Goal: Task Accomplishment & Management: Use online tool/utility

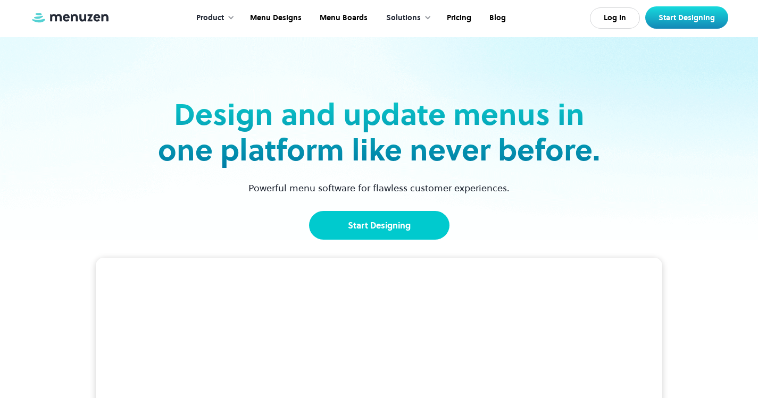
scroll to position [106, 0]
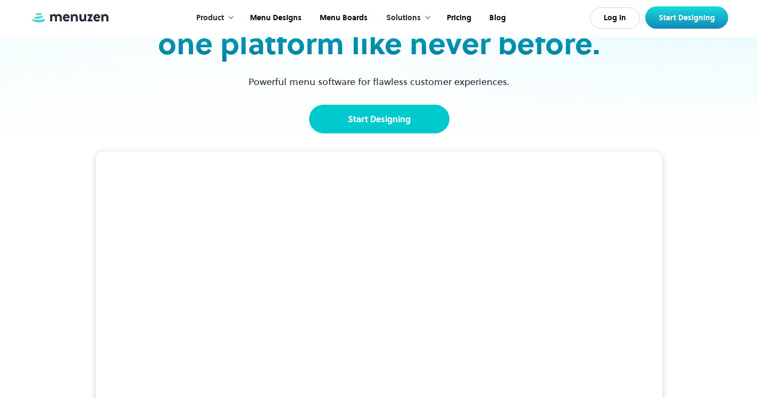
click at [374, 115] on link "Start Designing" at bounding box center [379, 119] width 140 height 29
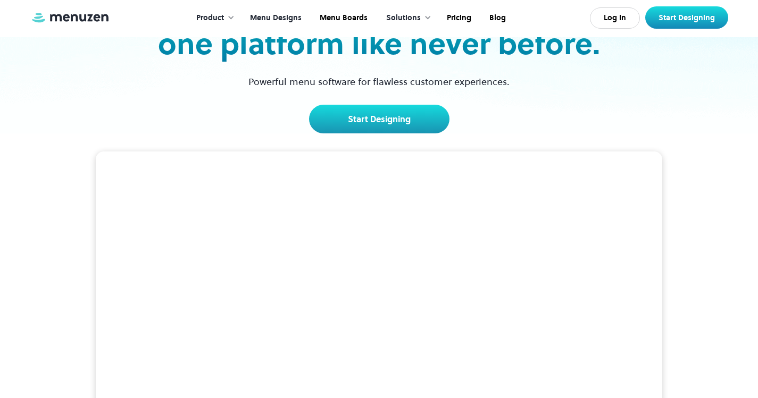
click at [264, 11] on link "Menu Designs" at bounding box center [275, 18] width 70 height 33
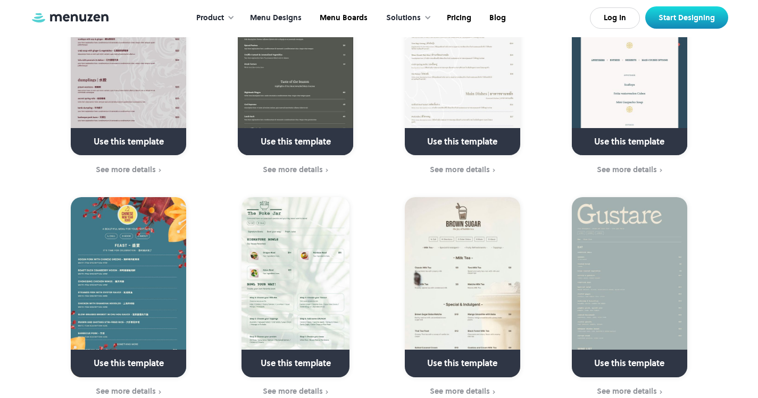
scroll to position [2180, 0]
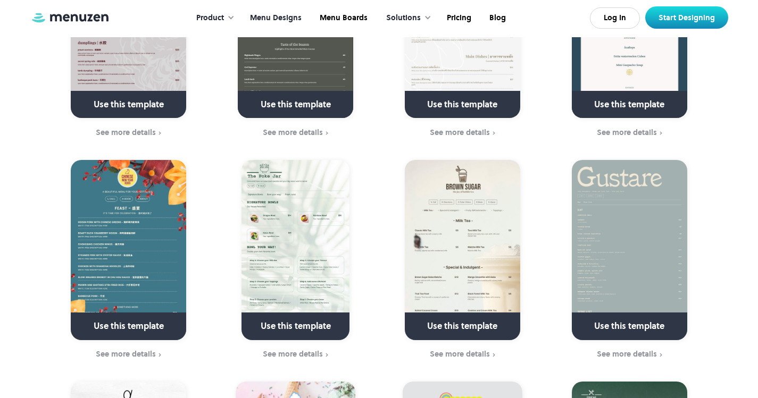
click at [482, 264] on img at bounding box center [462, 250] width 115 height 180
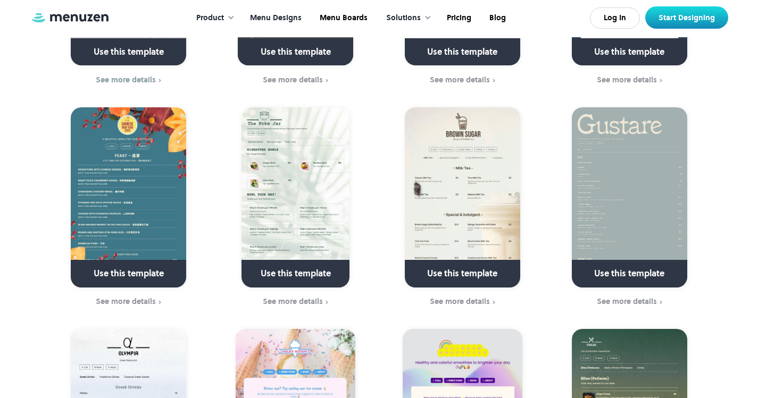
scroll to position [2234, 0]
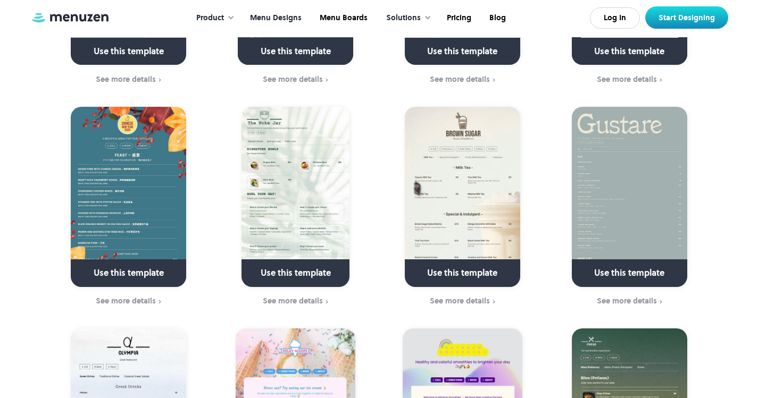
click at [290, 200] on img at bounding box center [295, 197] width 108 height 180
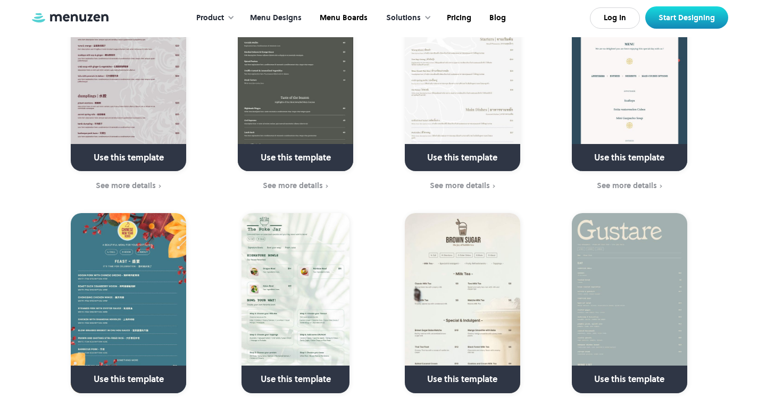
scroll to position [1915, 0]
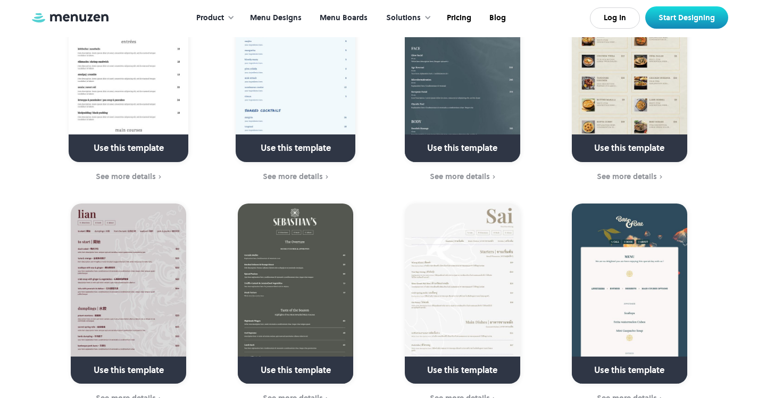
click at [336, 20] on link "Menu Boards" at bounding box center [343, 18] width 66 height 33
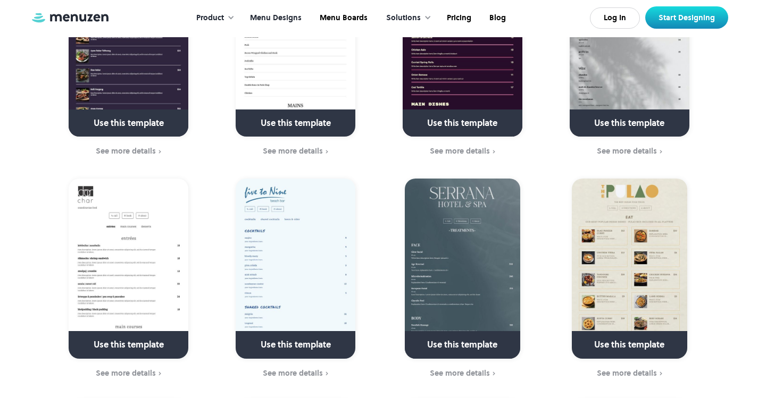
scroll to position [1702, 0]
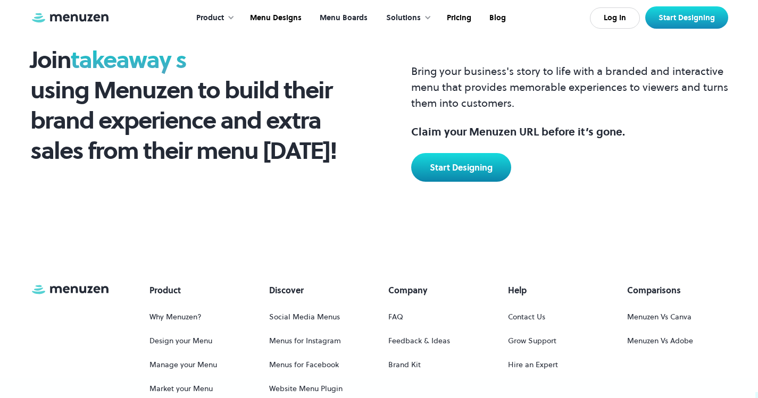
scroll to position [1330, 0]
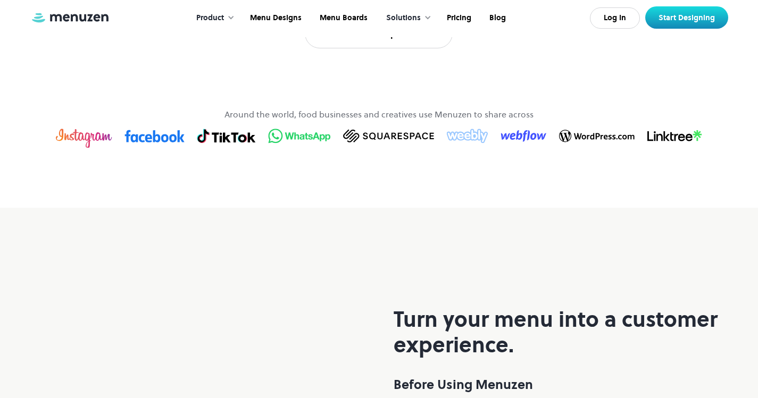
scroll to position [479, 0]
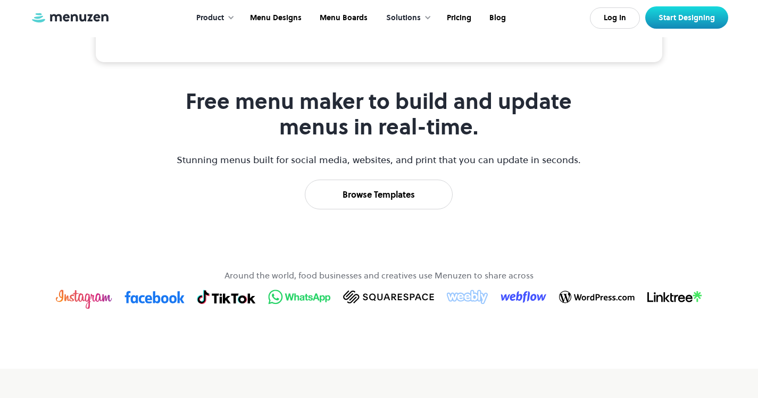
click at [389, 210] on div "Free menu maker to build and update menus in real-time. Stunning menus built fo…" at bounding box center [378, 149] width 407 height 121
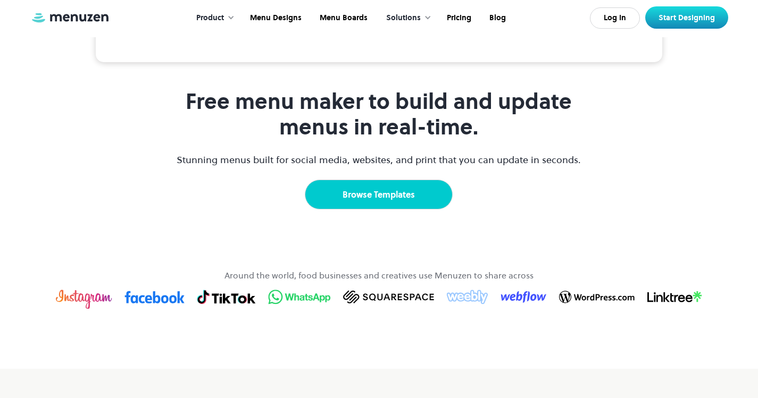
click at [393, 210] on link "Browse Templates" at bounding box center [379, 195] width 148 height 30
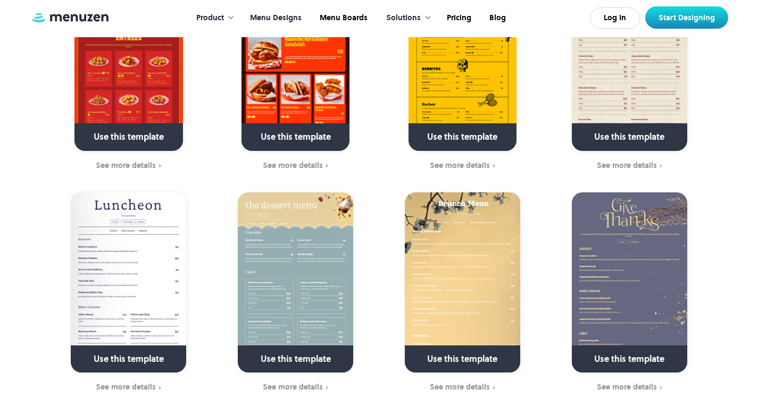
scroll to position [479, 0]
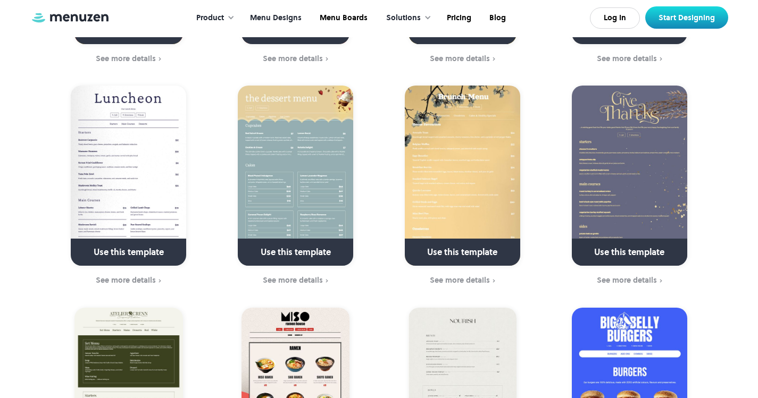
click at [311, 185] on img at bounding box center [295, 176] width 115 height 180
